Goal: Book appointment/travel/reservation

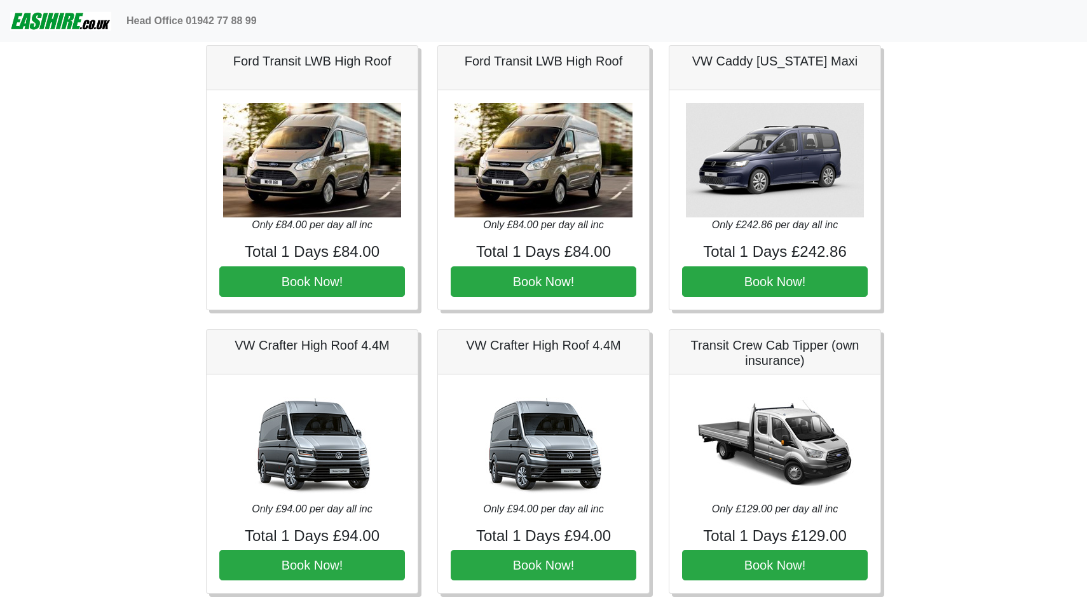
scroll to position [1186, 0]
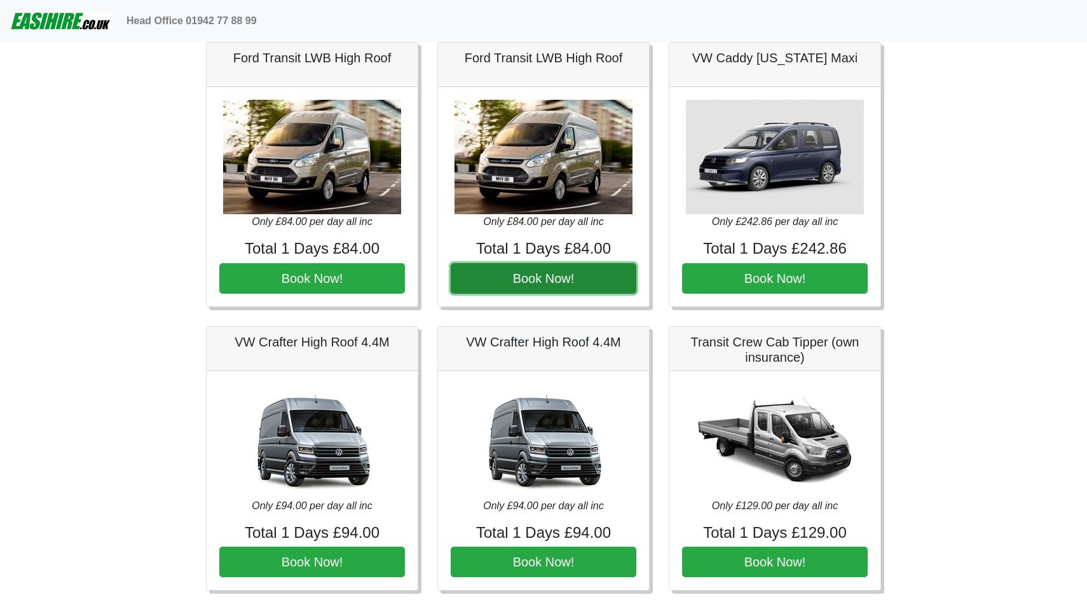
click at [505, 280] on button "Book Now!" at bounding box center [544, 278] width 186 height 31
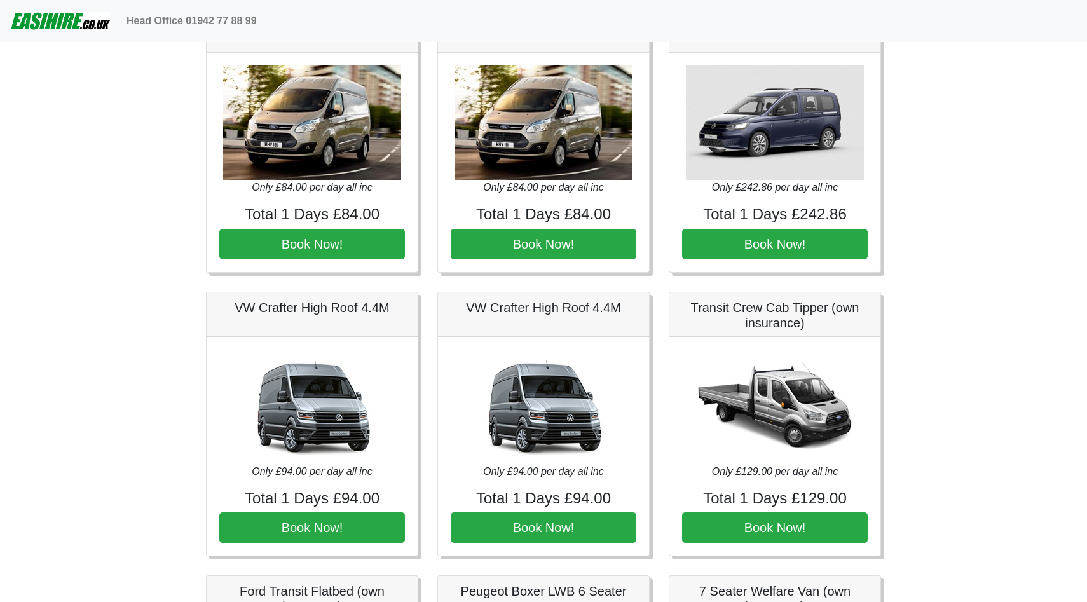
scroll to position [1214, 0]
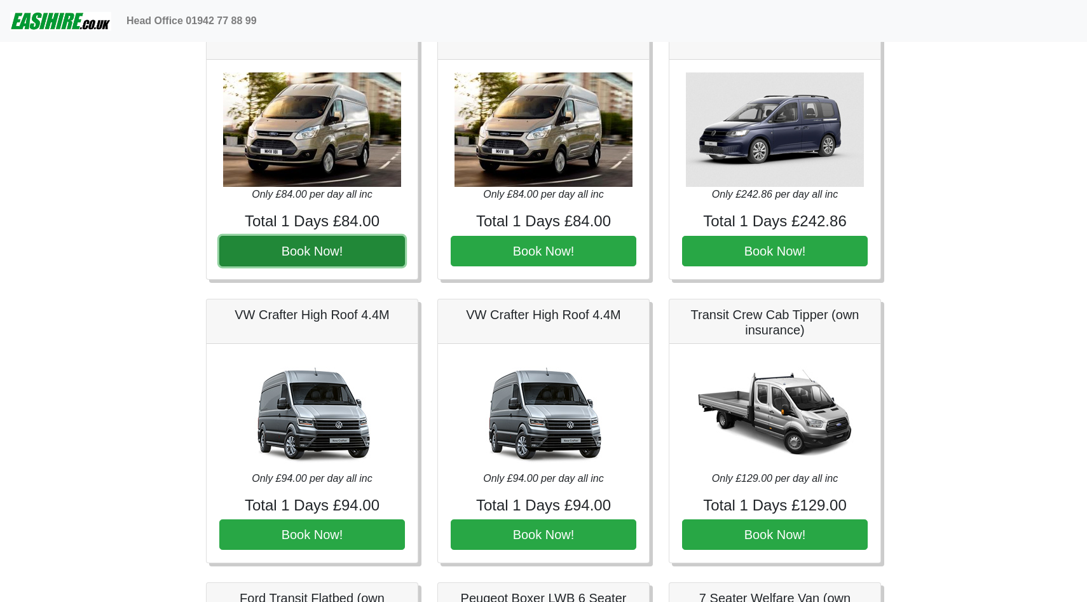
click at [331, 247] on button "Book Now!" at bounding box center [312, 251] width 186 height 31
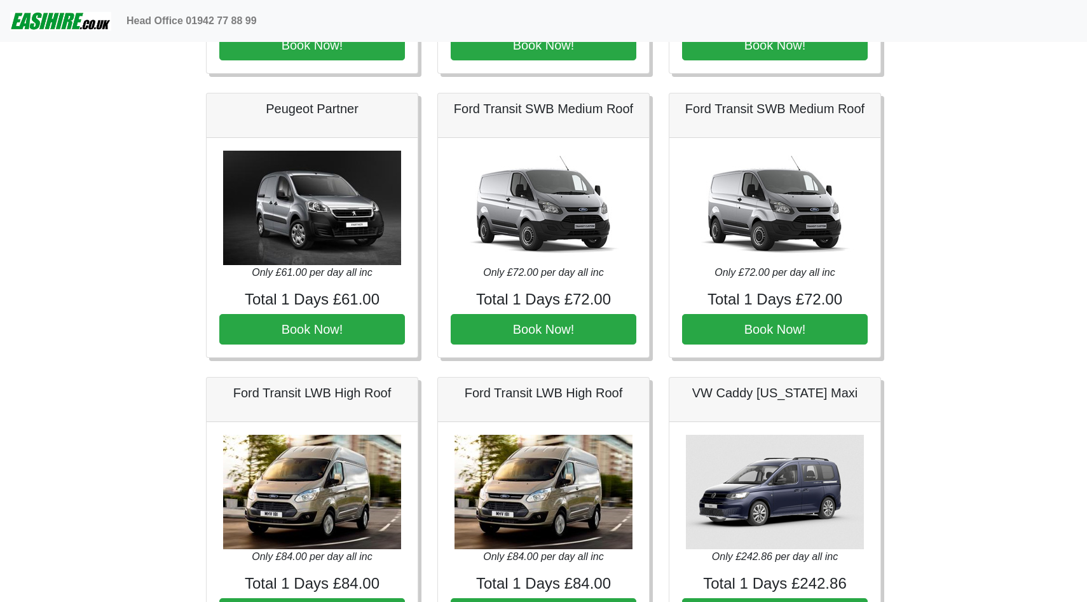
scroll to position [843, 0]
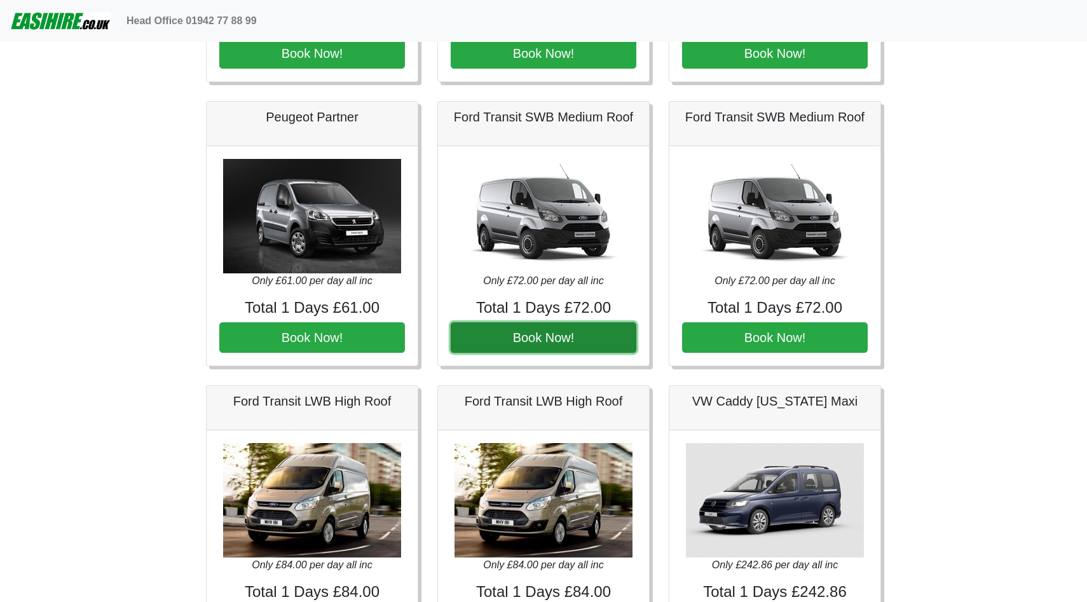
click at [551, 338] on button "Book Now!" at bounding box center [544, 337] width 186 height 31
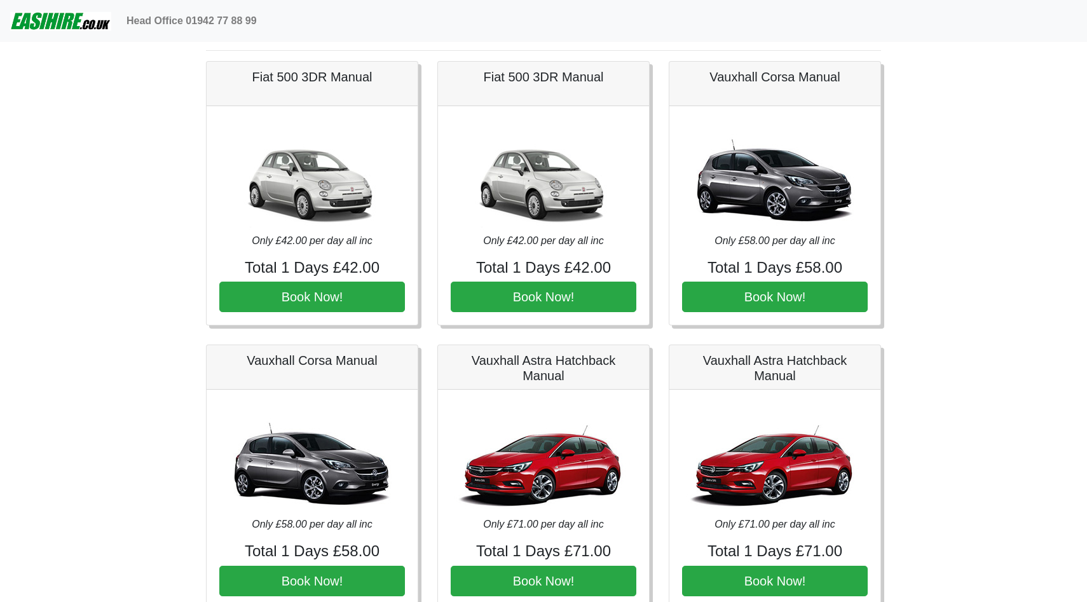
scroll to position [0, 0]
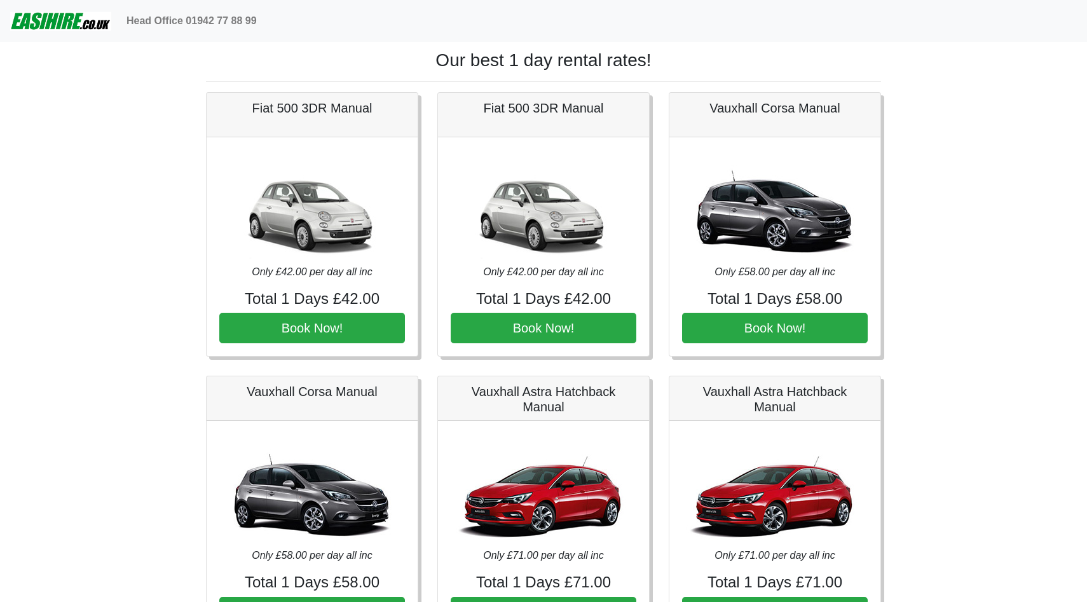
click at [33, 17] on img at bounding box center [60, 20] width 101 height 25
click at [74, 18] on img at bounding box center [60, 20] width 101 height 25
click at [52, 24] on img at bounding box center [60, 20] width 101 height 25
